Goal: Information Seeking & Learning: Learn about a topic

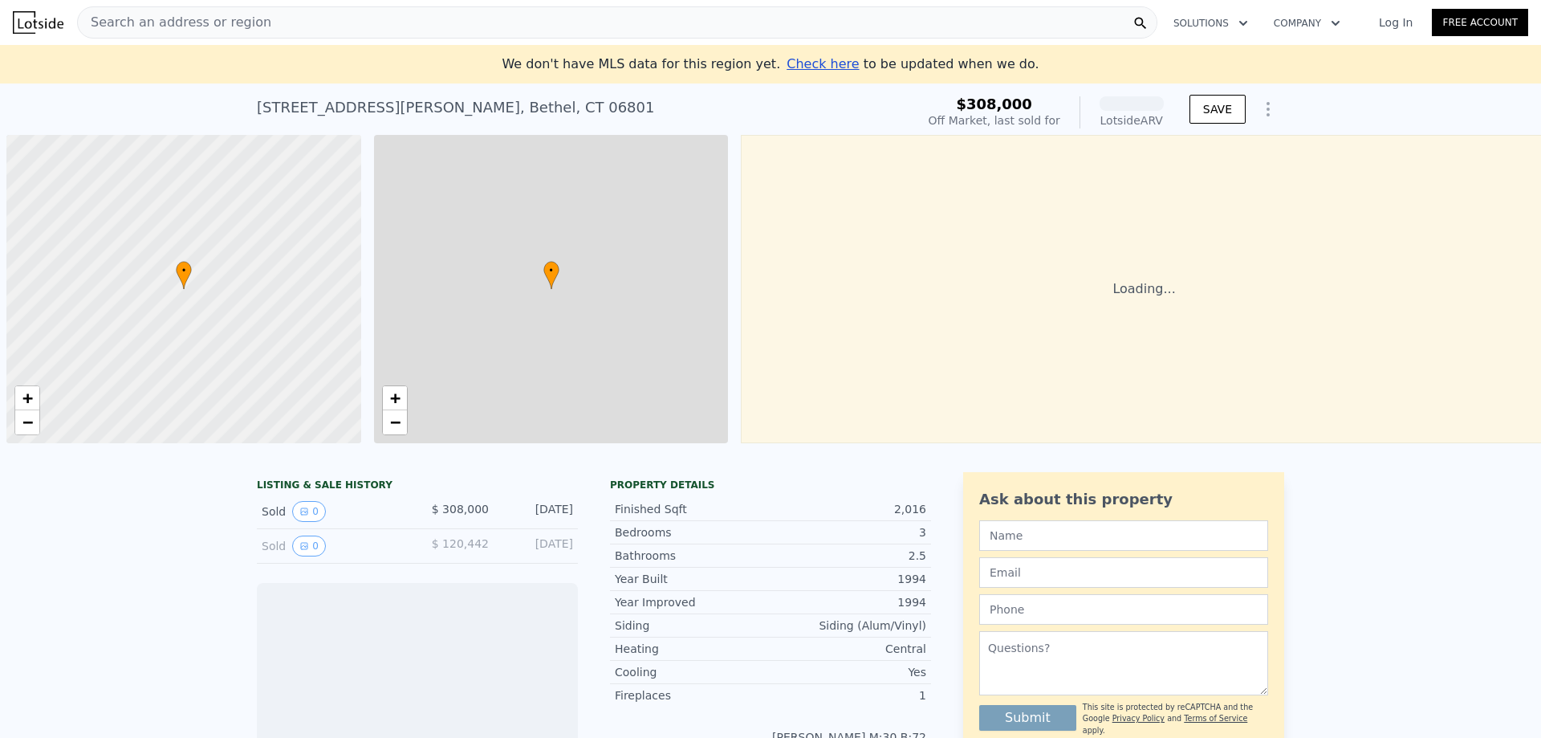
scroll to position [0, 6]
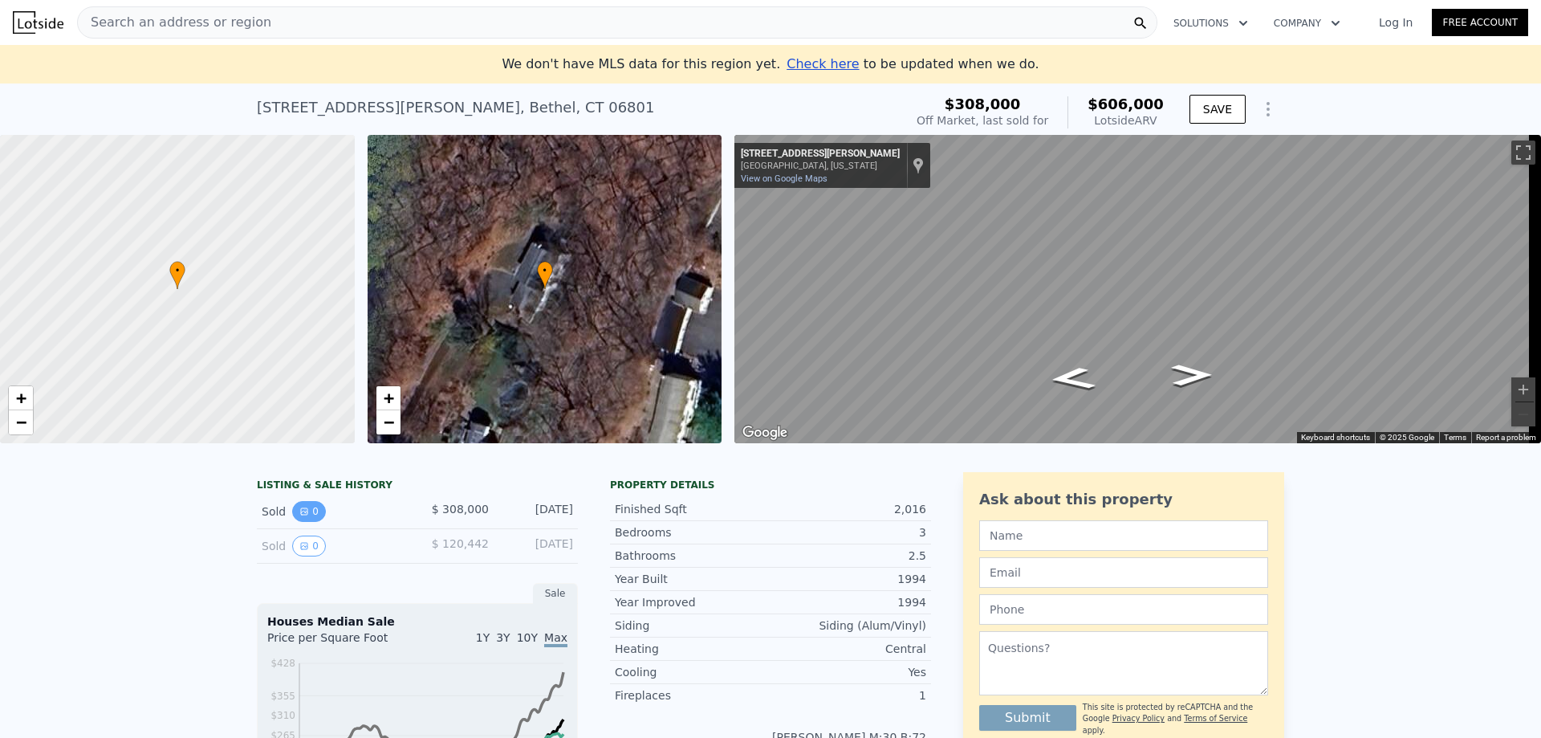
click at [301, 515] on icon "View historical data" at bounding box center [304, 511] width 6 height 6
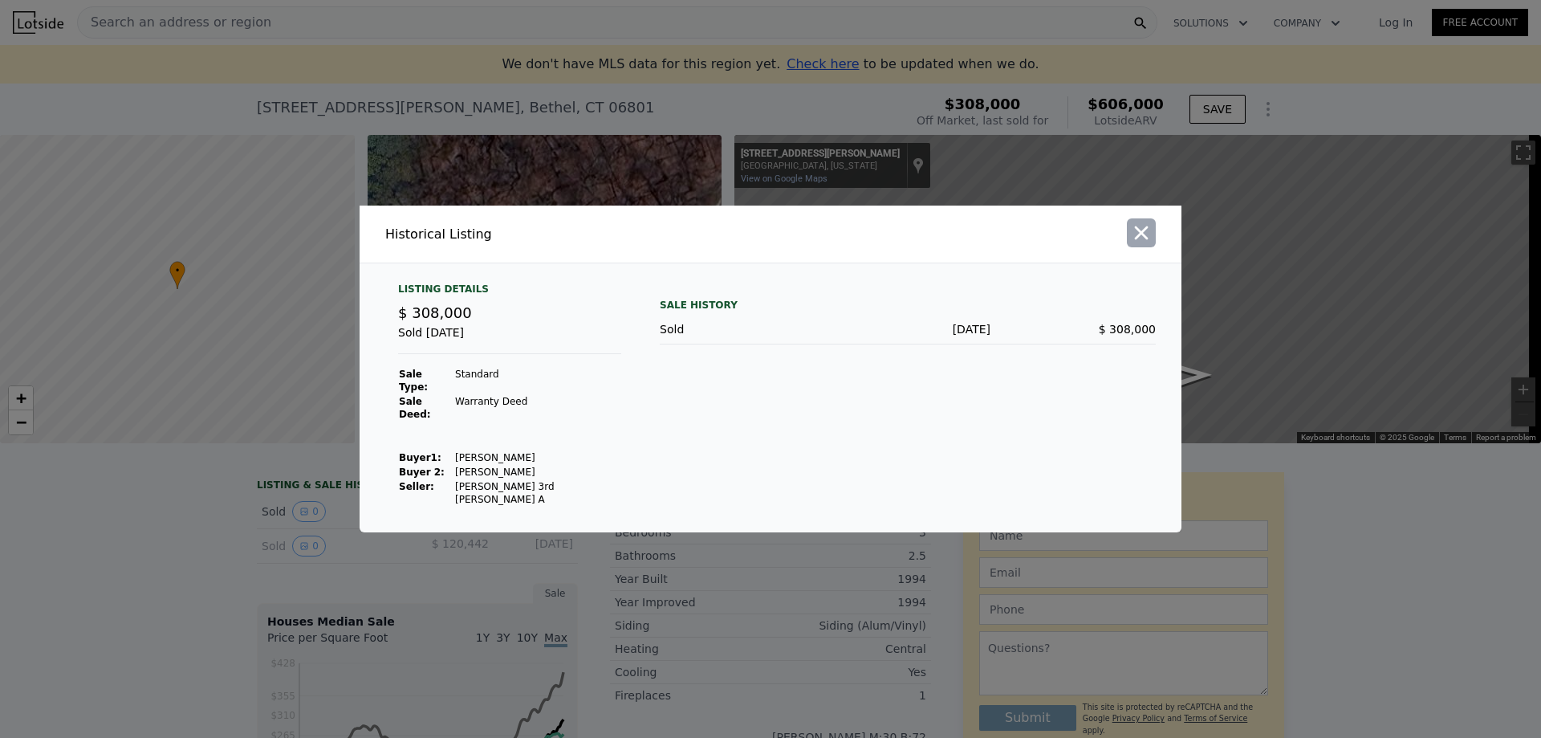
click at [1148, 244] on icon "button" at bounding box center [1141, 233] width 22 height 22
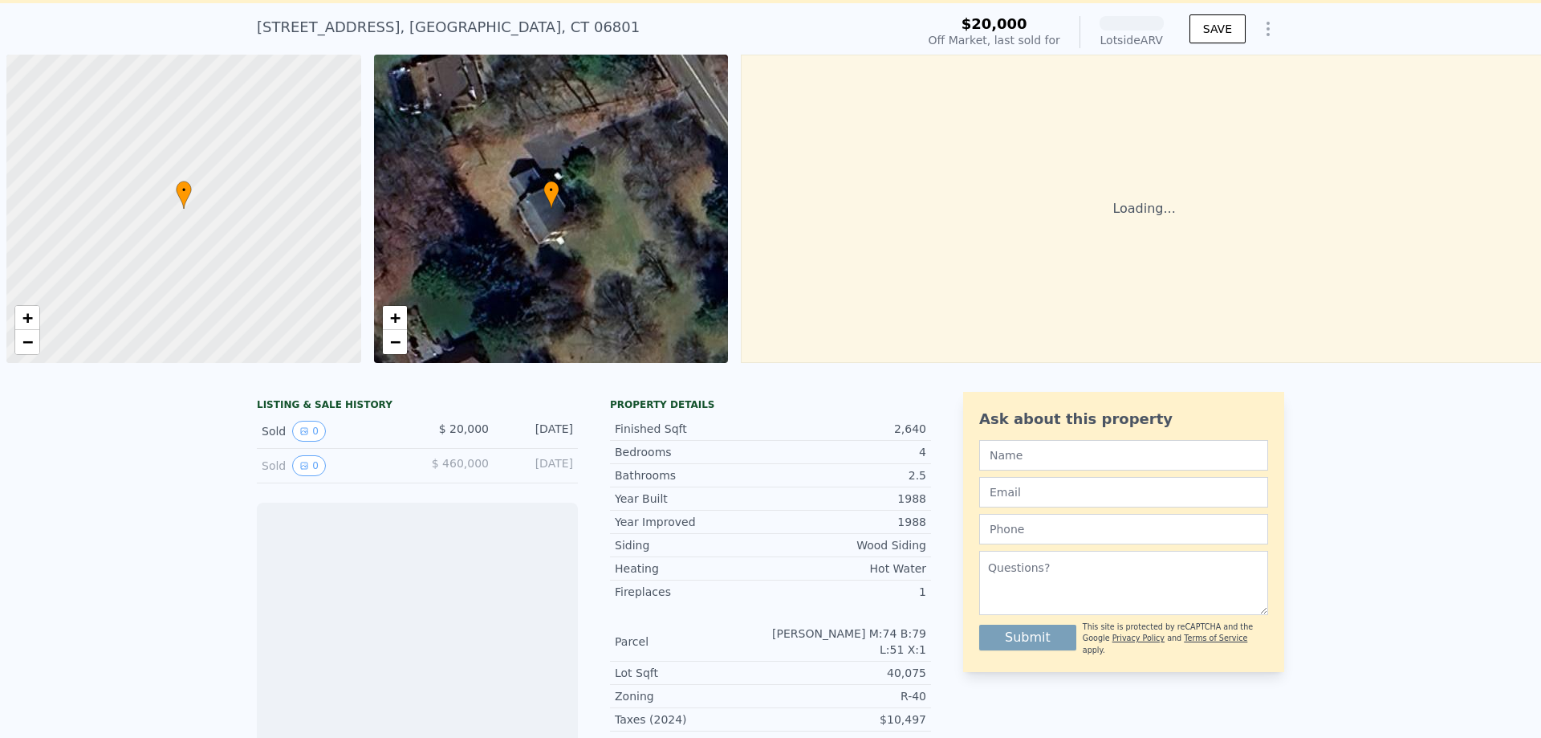
scroll to position [0, 6]
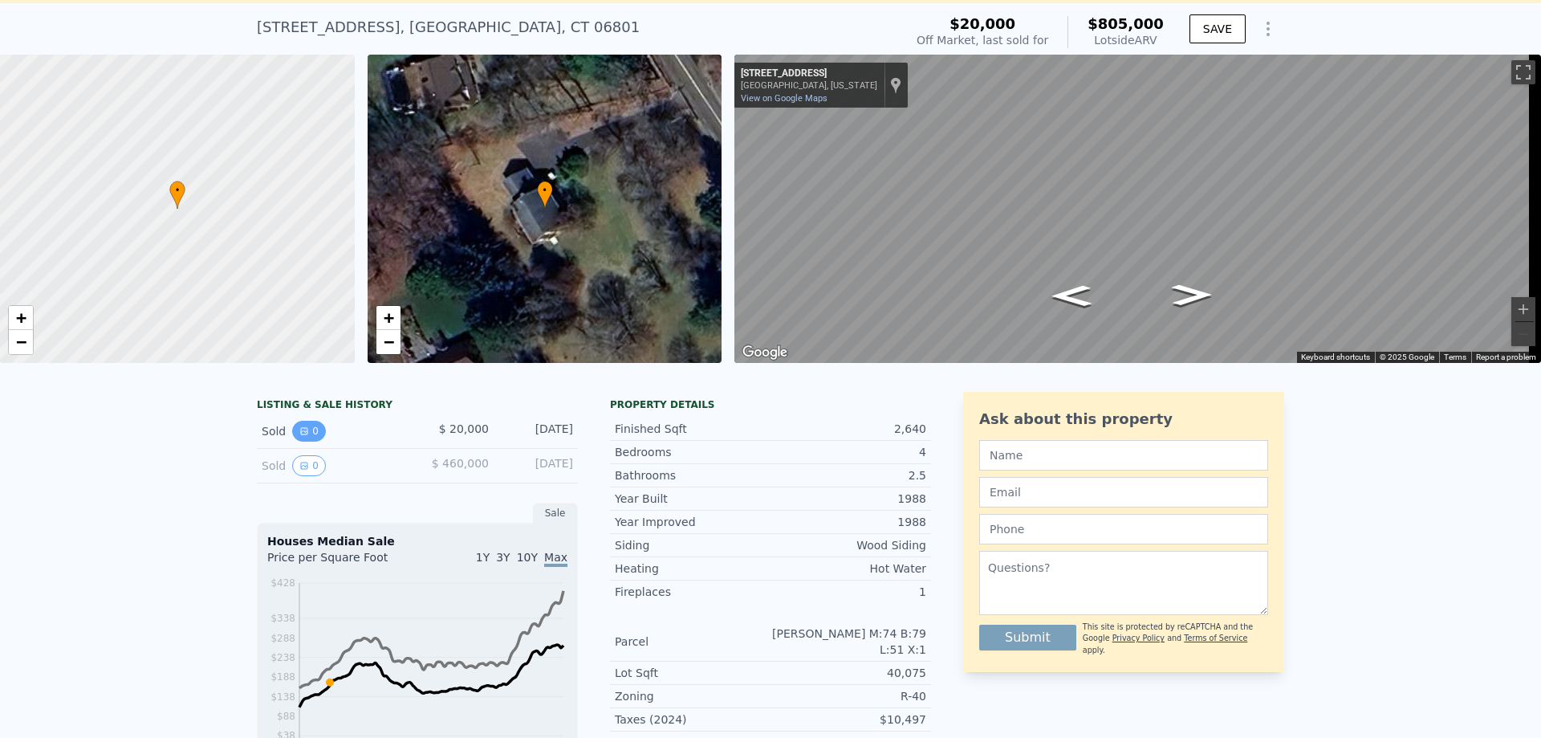
click at [307, 441] on button "0" at bounding box center [309, 431] width 34 height 21
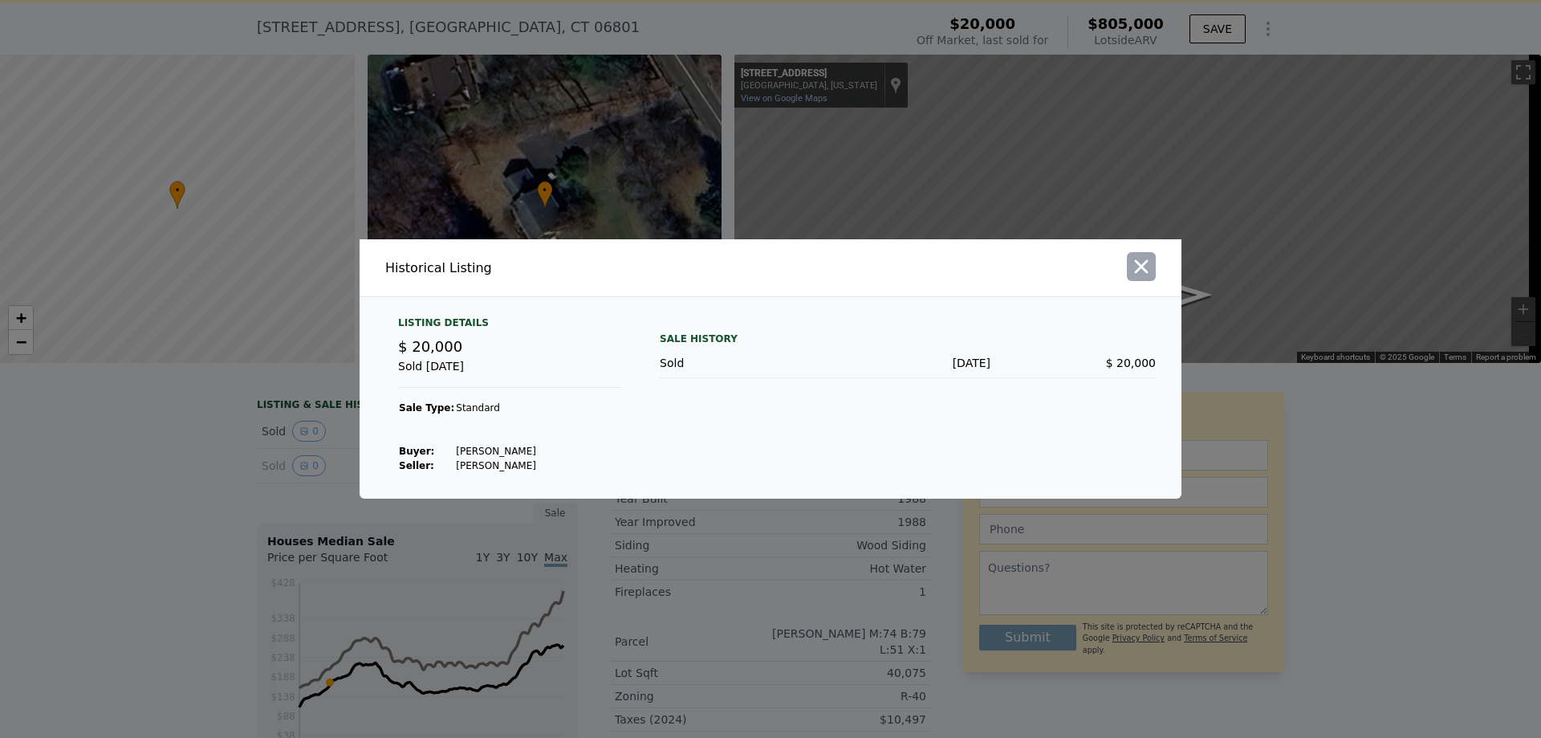
click at [1141, 270] on icon "button" at bounding box center [1141, 266] width 22 height 22
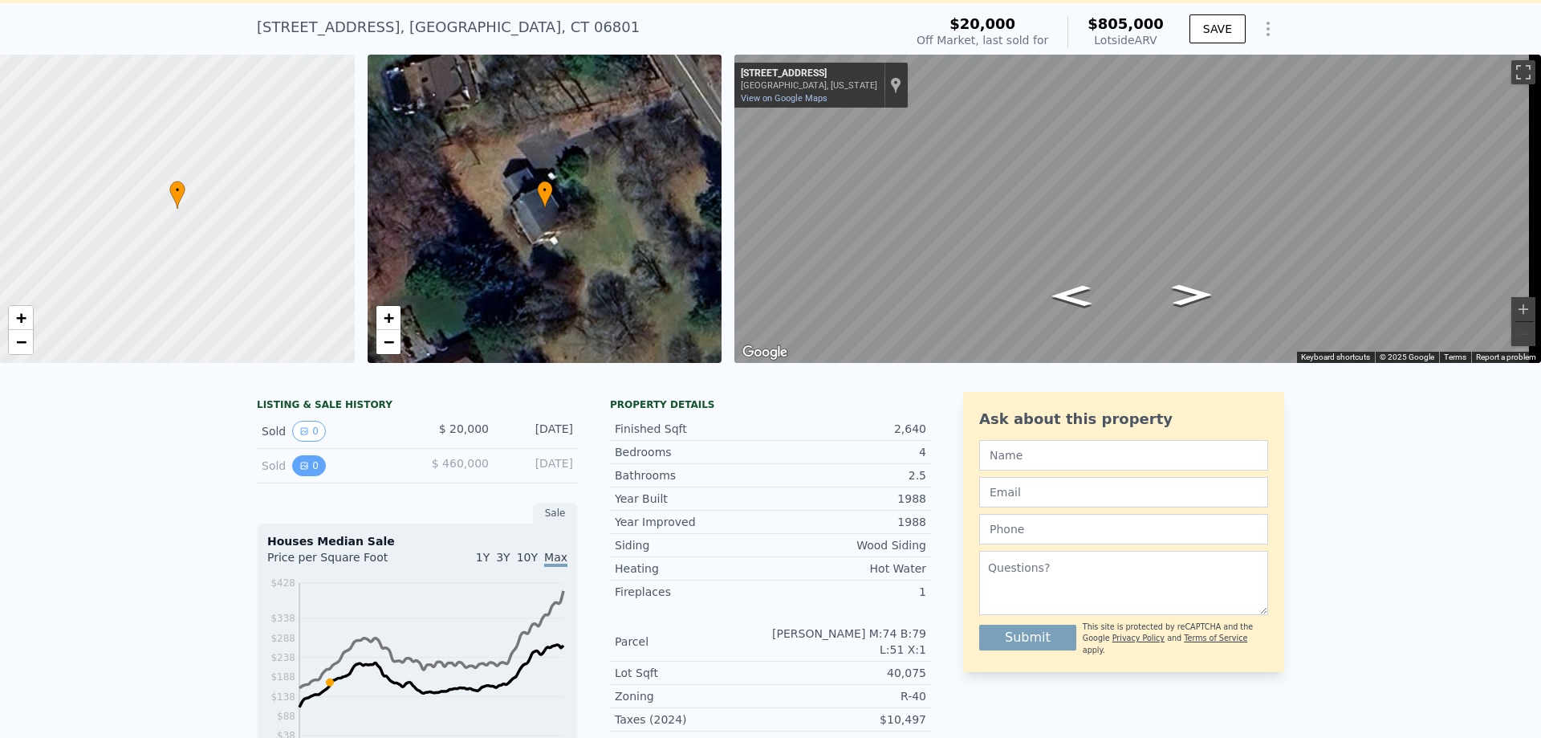
click at [303, 476] on button "0" at bounding box center [309, 465] width 34 height 21
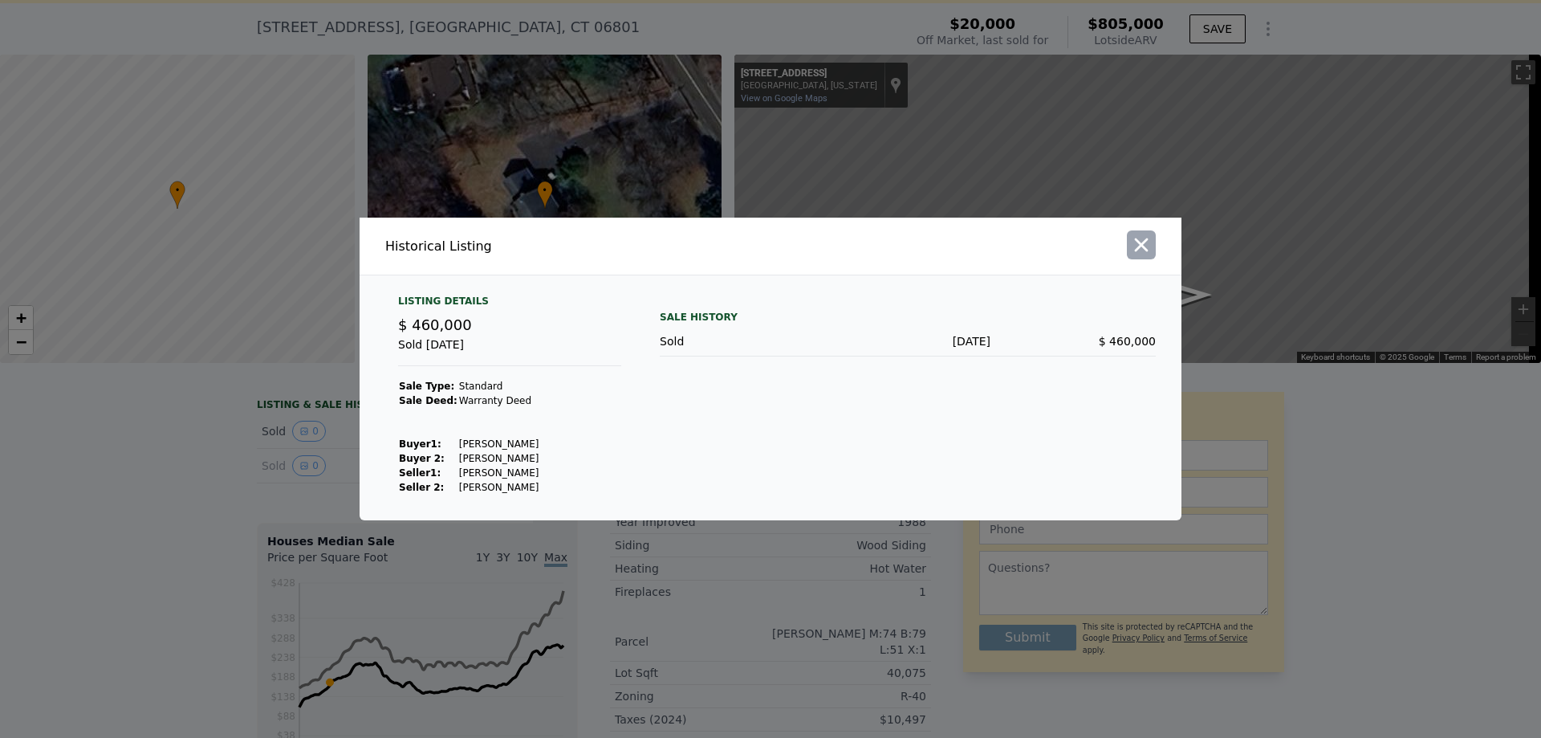
click at [1148, 245] on icon "button" at bounding box center [1141, 245] width 22 height 22
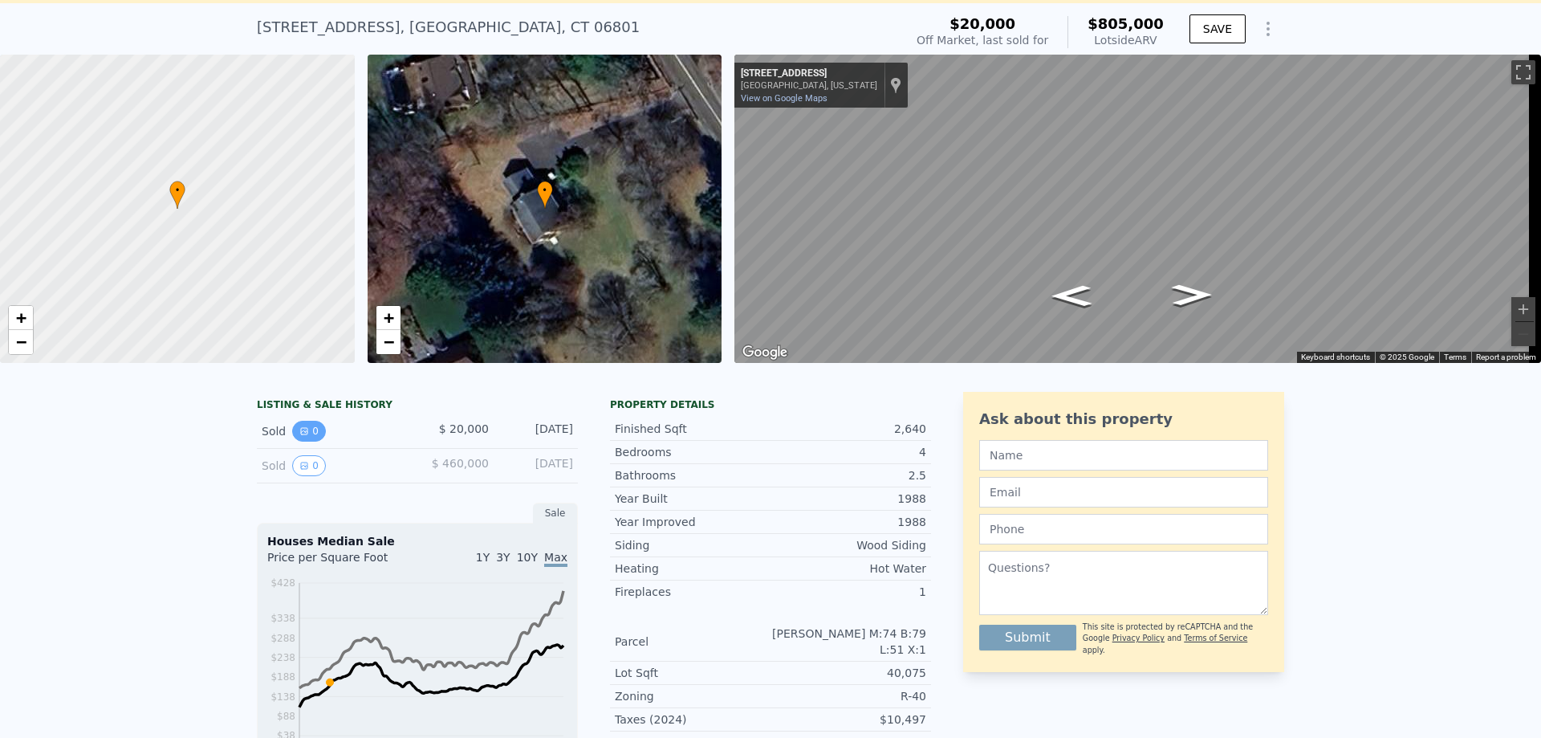
click at [311, 441] on button "0" at bounding box center [309, 431] width 34 height 21
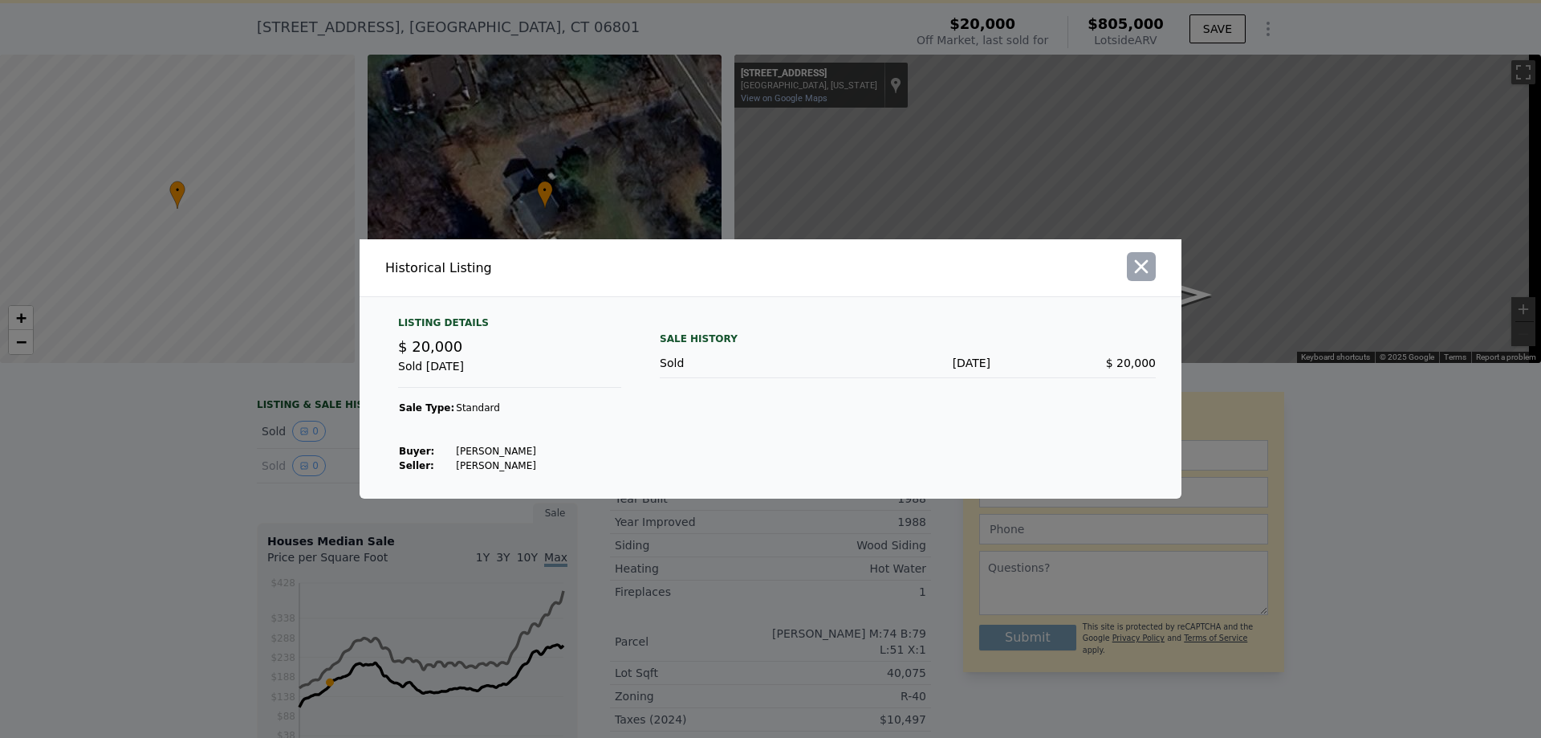
click at [1138, 262] on icon "button" at bounding box center [1142, 267] width 14 height 14
